Goal: Navigation & Orientation: Find specific page/section

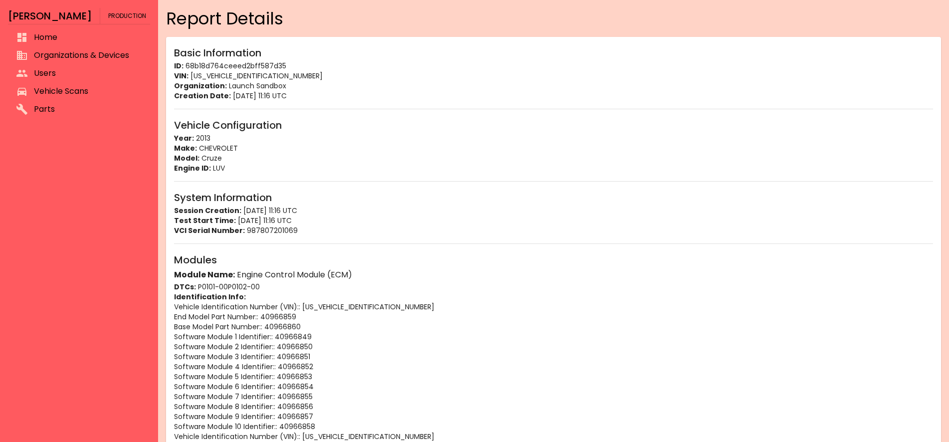
click at [57, 81] on li "Users" at bounding box center [79, 73] width 142 height 18
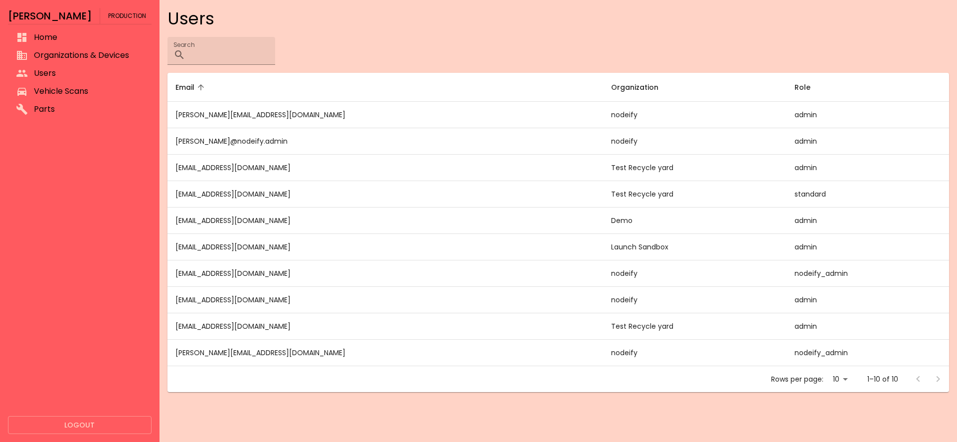
click at [57, 88] on span "Vehicle Scans" at bounding box center [89, 91] width 110 height 12
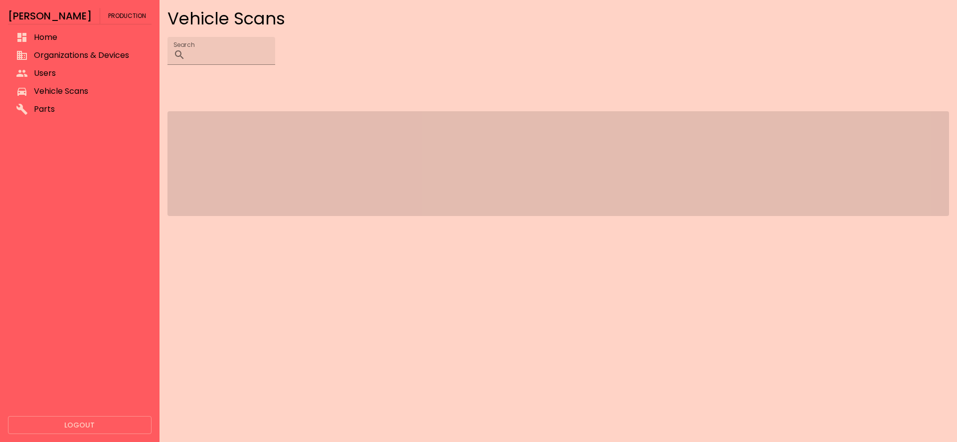
click at [89, 51] on span "Organizations & Devices" at bounding box center [89, 55] width 110 height 12
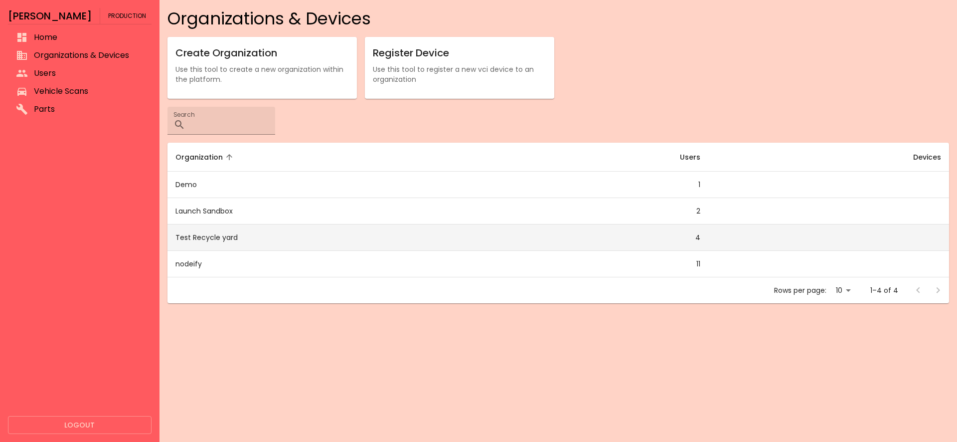
click at [221, 241] on td "Test Recycle yard" at bounding box center [334, 237] width 332 height 26
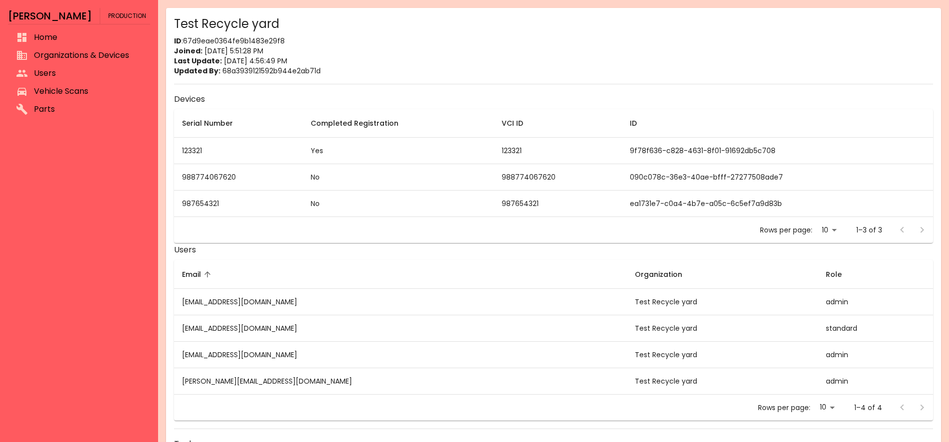
click at [648, 216] on td "ea1731e7-c0a4-4b7e-a05c-6c5ef7a9d83b" at bounding box center [777, 204] width 311 height 26
click at [94, 98] on li "Vehicle Scans" at bounding box center [79, 91] width 142 height 18
